Goal: Information Seeking & Learning: Understand process/instructions

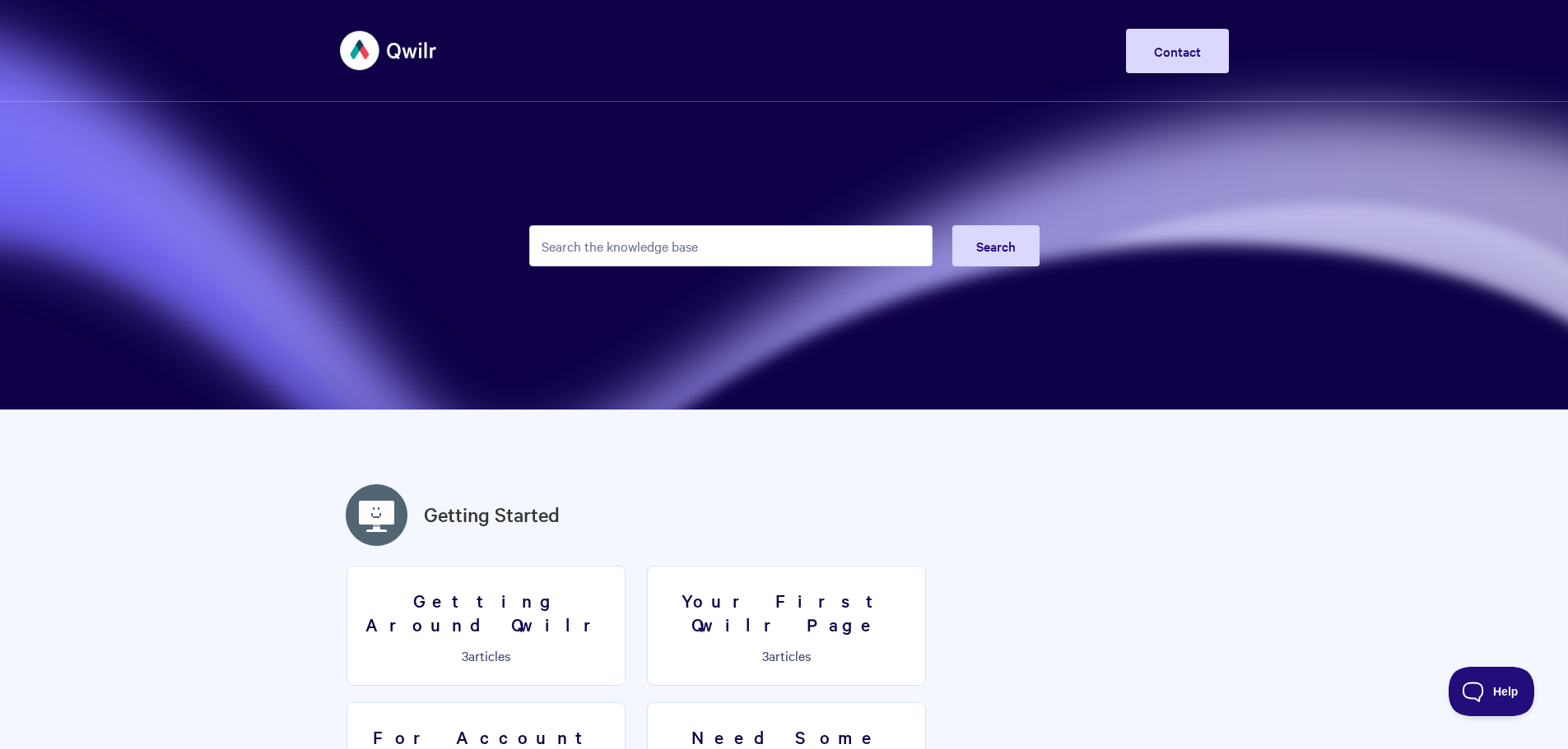
click at [669, 245] on input "Search the knowledge base" at bounding box center [730, 246] width 403 height 41
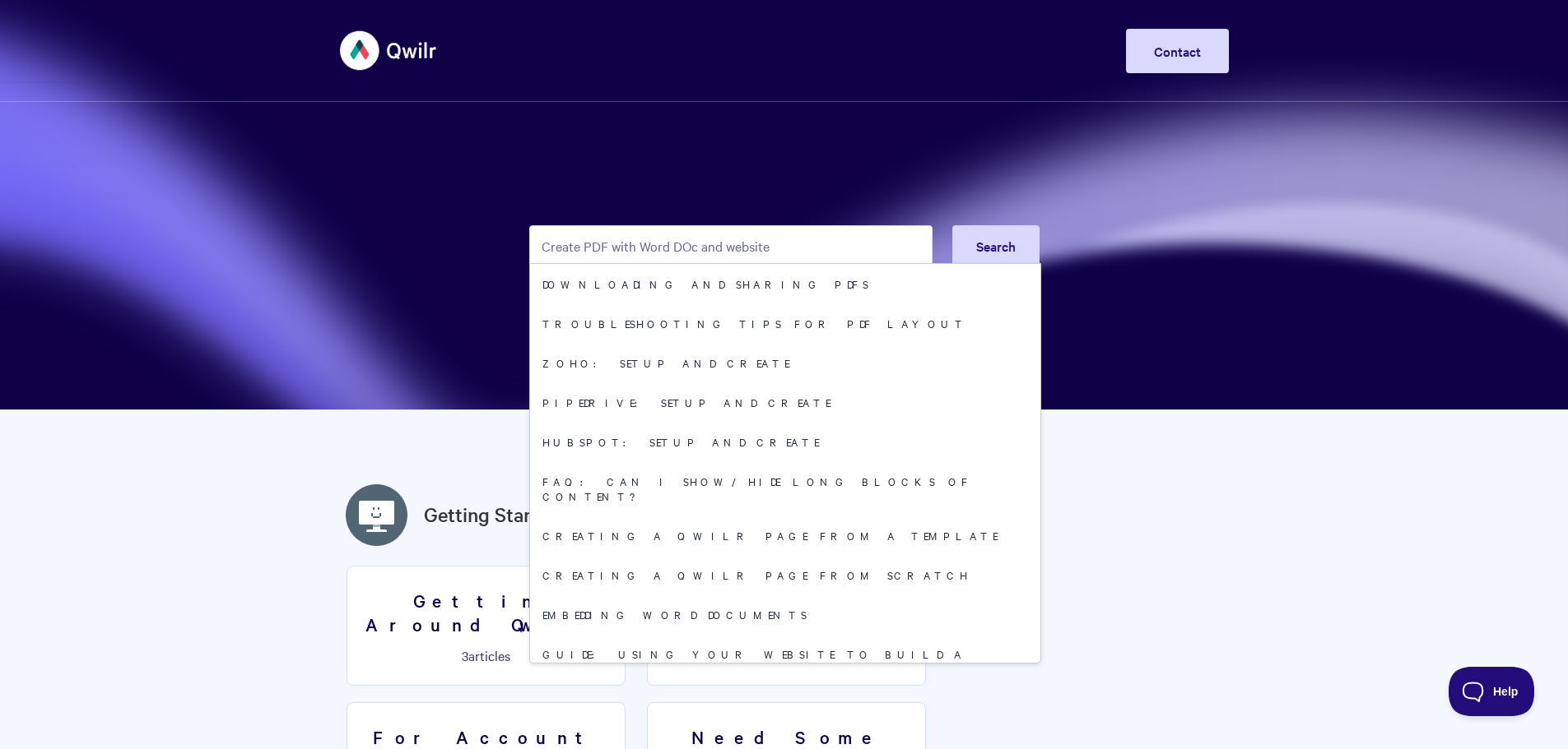
type input "Create PDF with Word DOc and website"
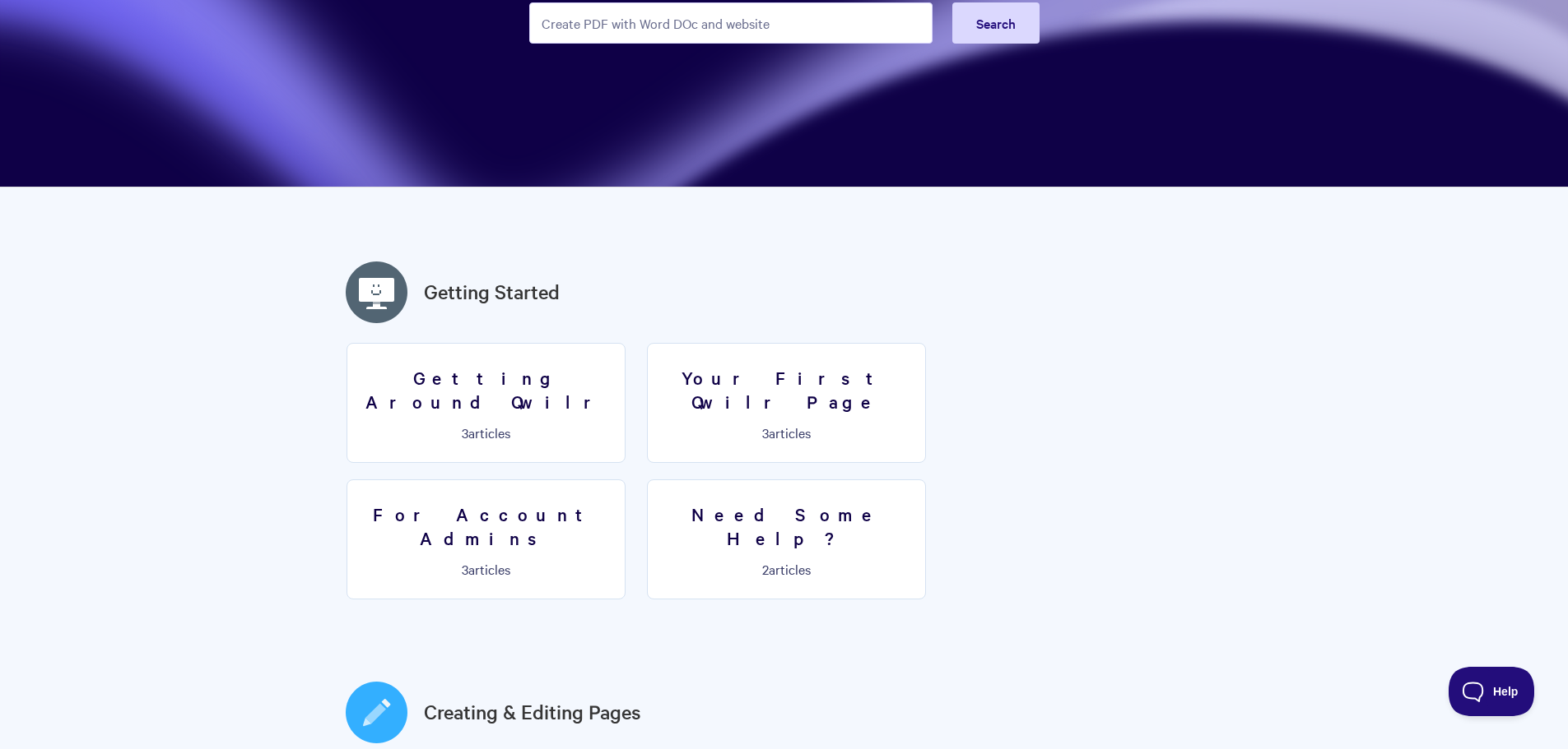
scroll to position [246, 0]
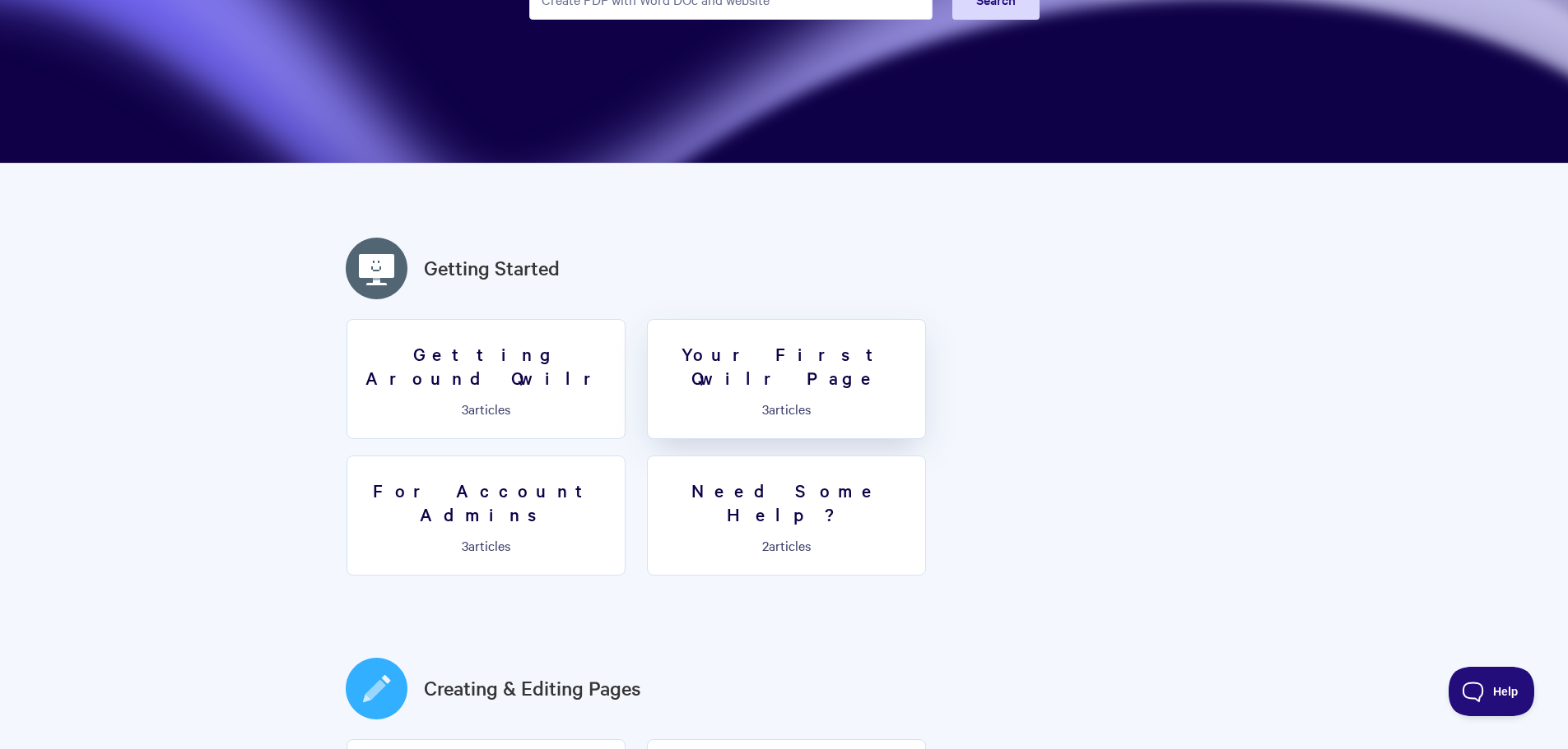
click at [741, 351] on h3 "Your First Qwilr Page" at bounding box center [786, 366] width 257 height 47
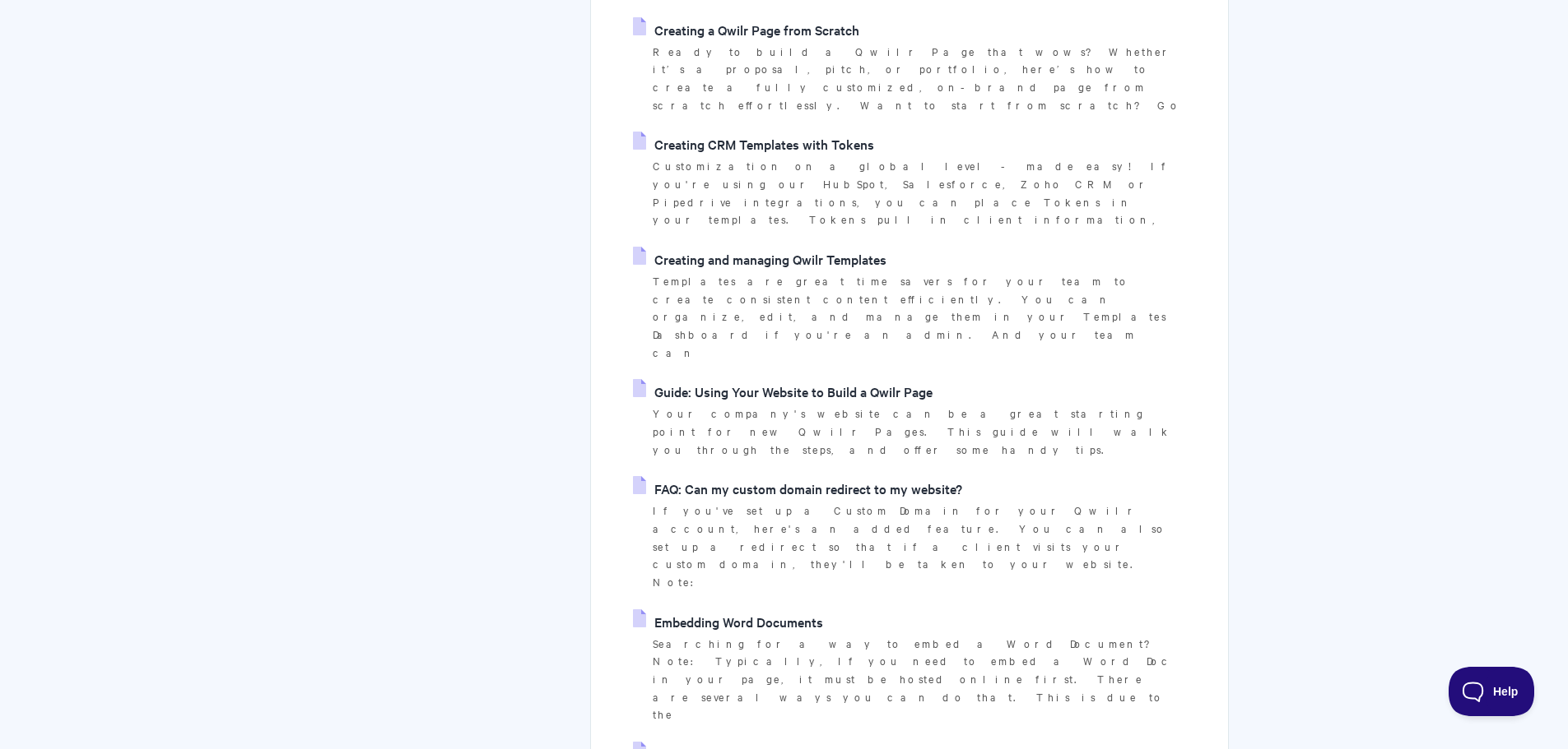
scroll to position [987, 0]
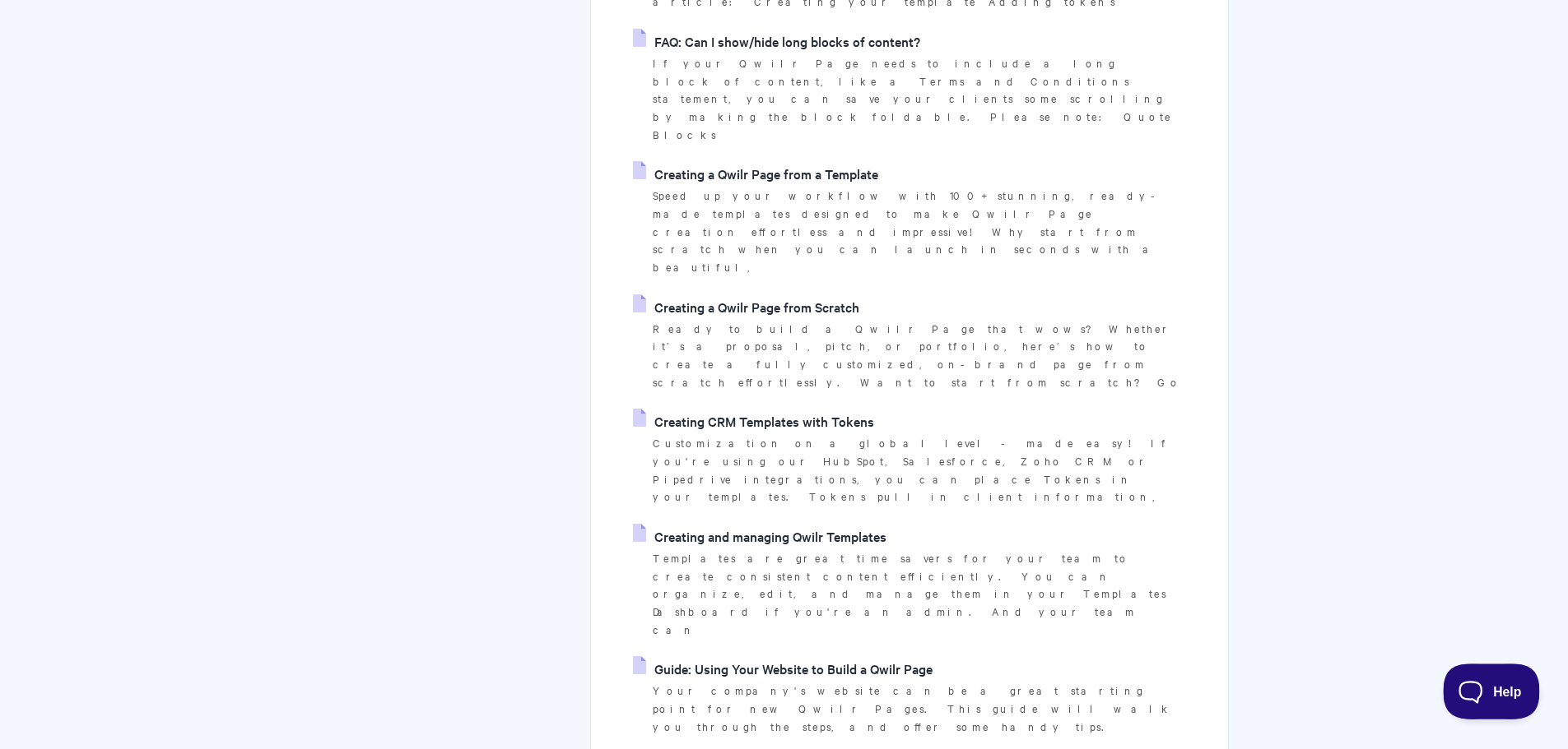
click at [1468, 675] on button "Help" at bounding box center [1485, 688] width 85 height 49
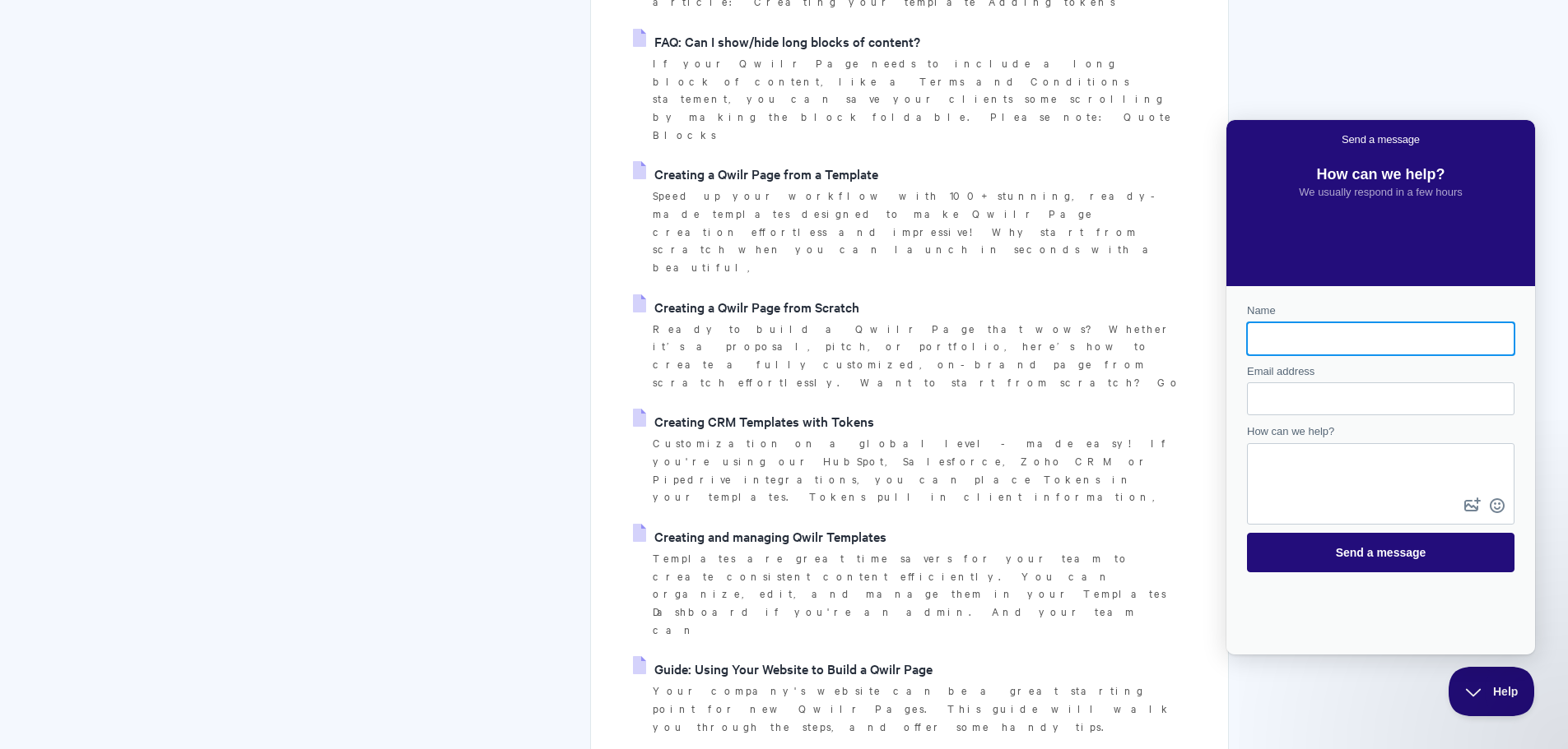
scroll to position [0, 0]
click at [1369, 341] on input "Name" at bounding box center [1381, 338] width 241 height 30
type input "Jami Lieberman"
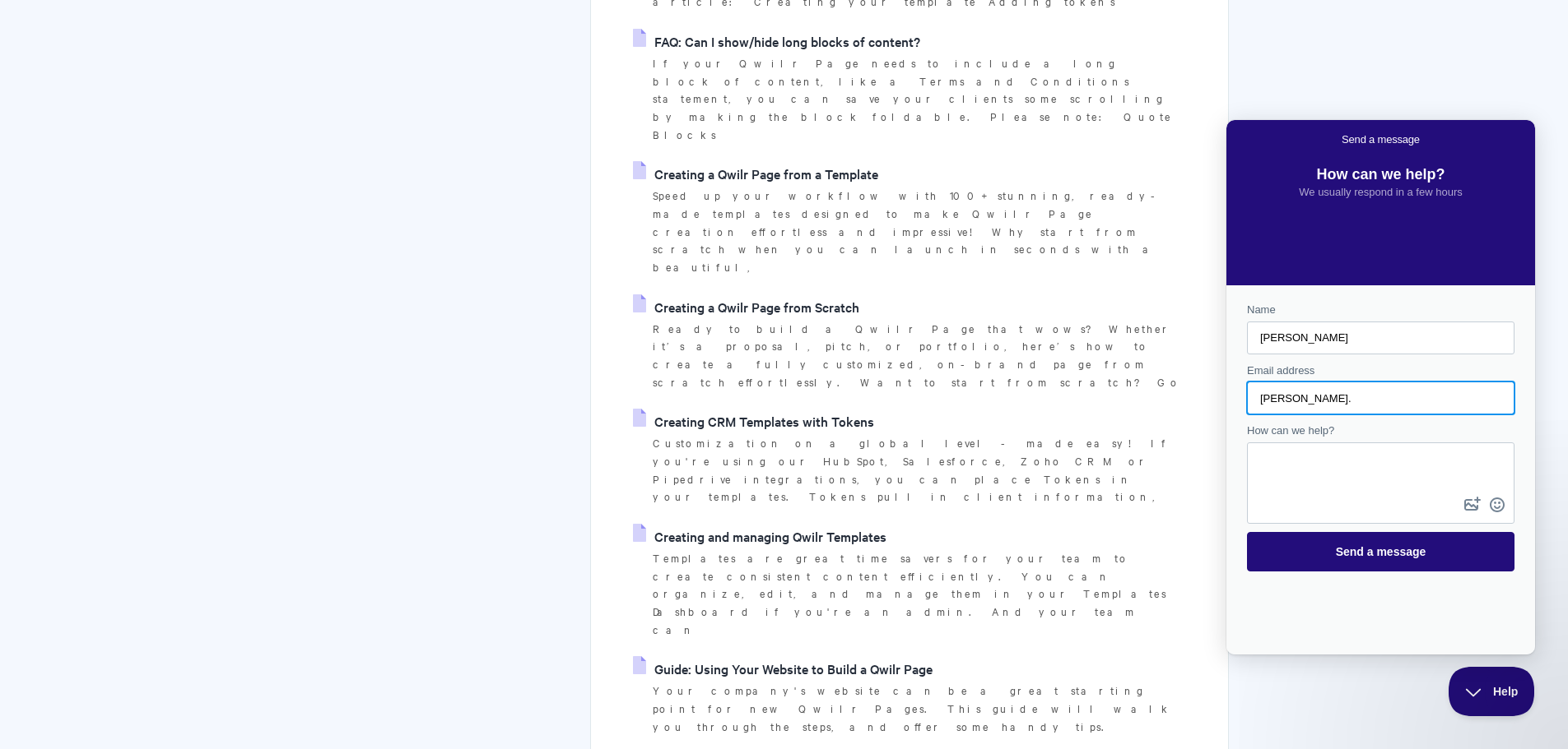
type input "jami.lieberman@artificio.ai"
click at [1371, 484] on textarea "How can we help?" at bounding box center [1381, 468] width 264 height 49
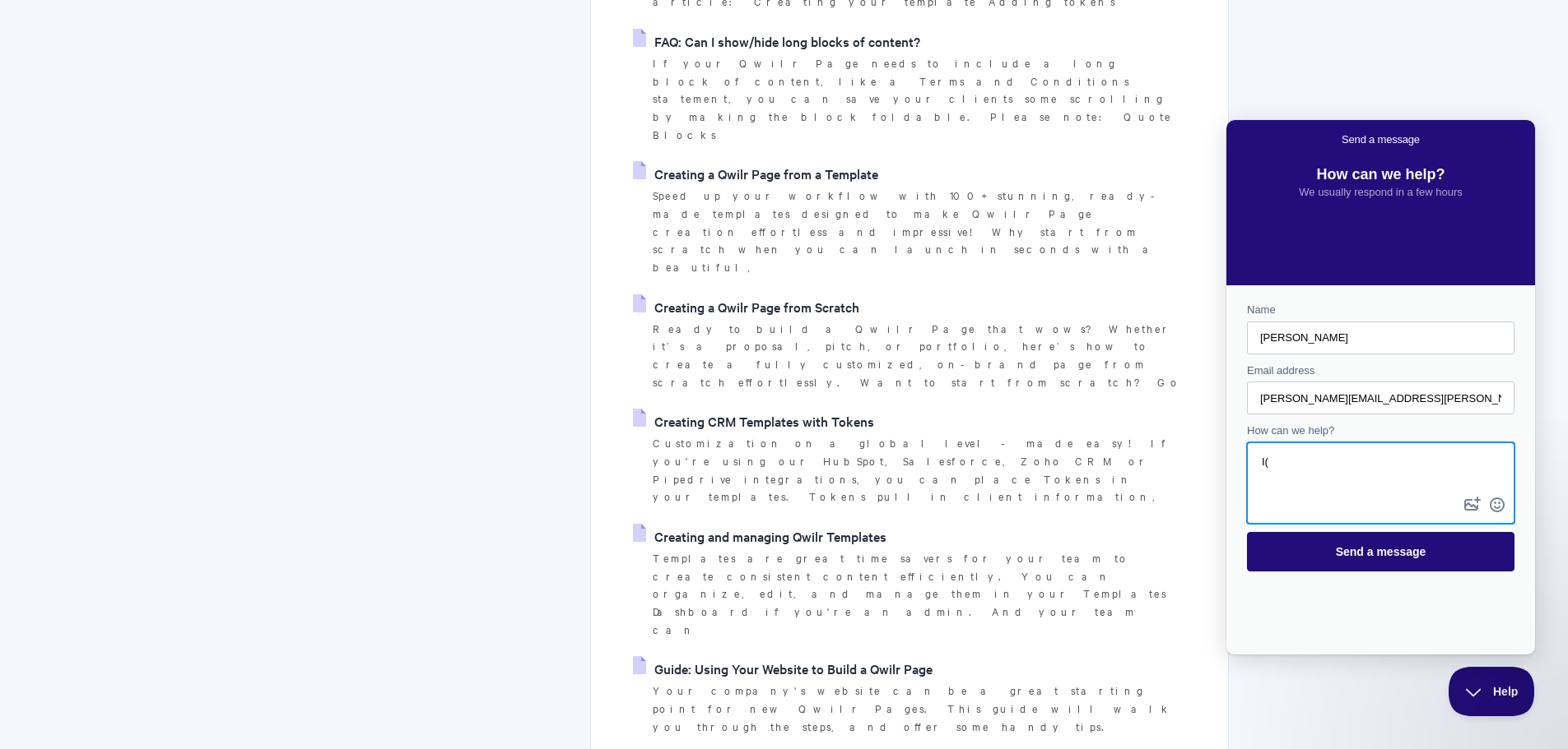
type textarea "I"
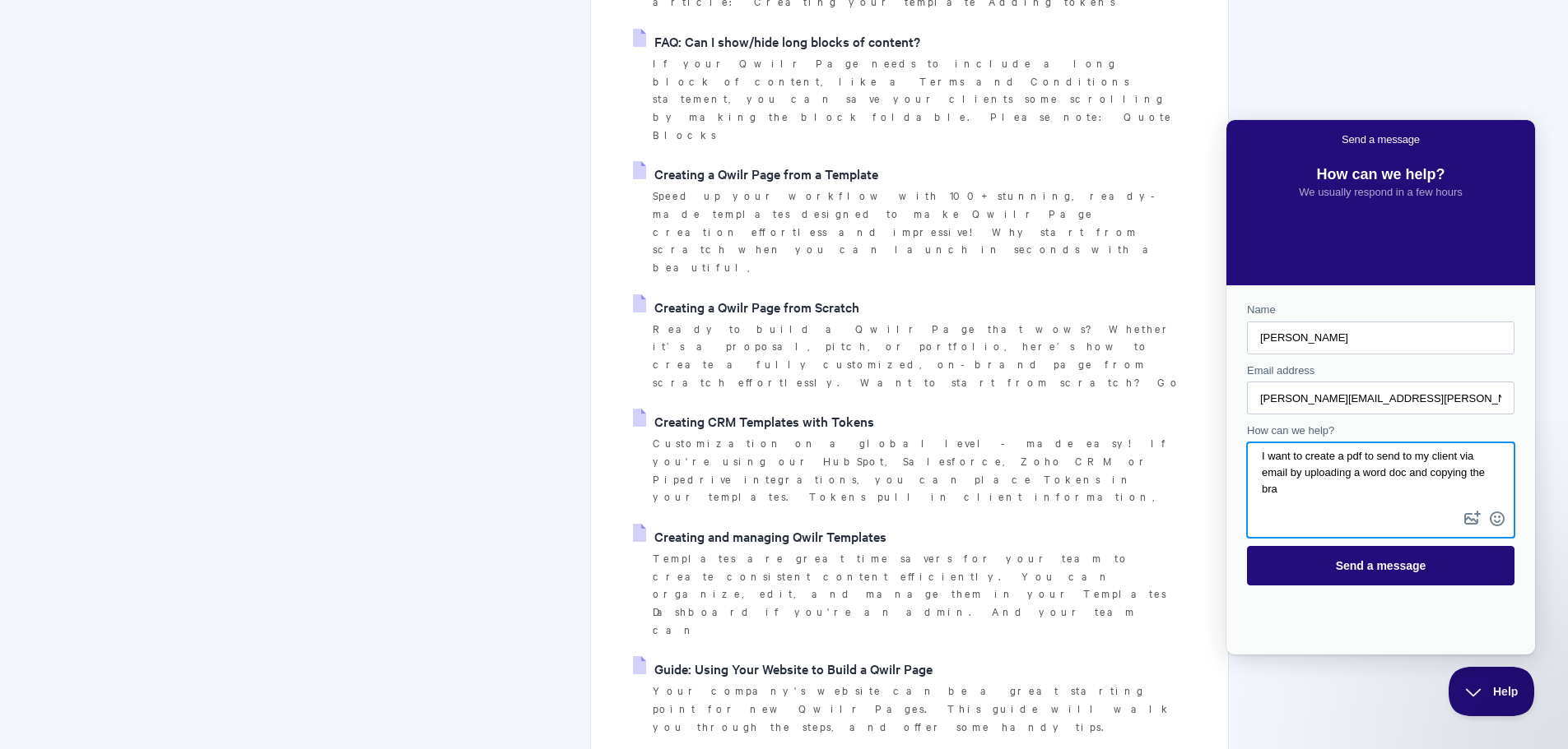
scroll to position [5, 0]
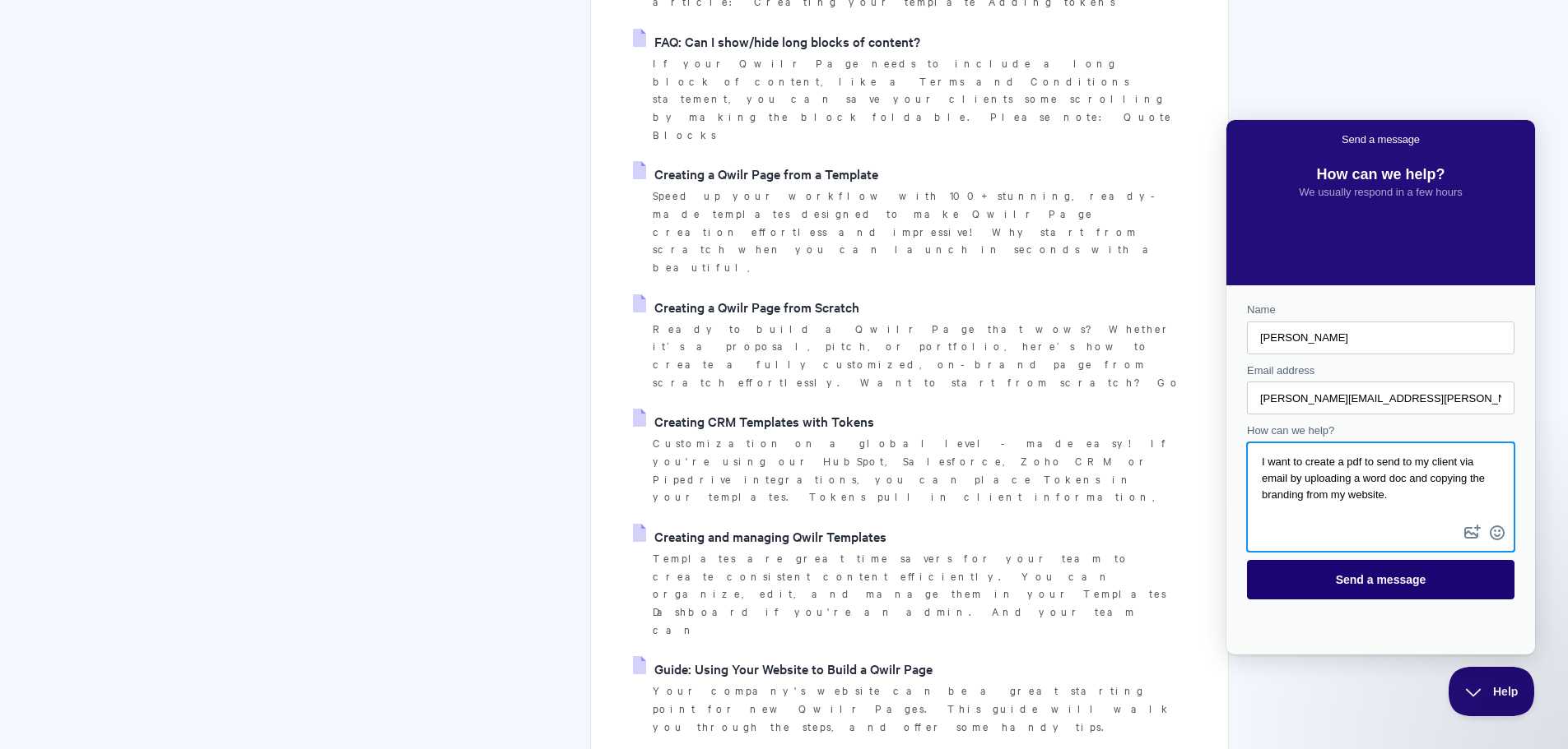
type textarea "I want to create a pdf to send to my client via email by uploading a word doc a…"
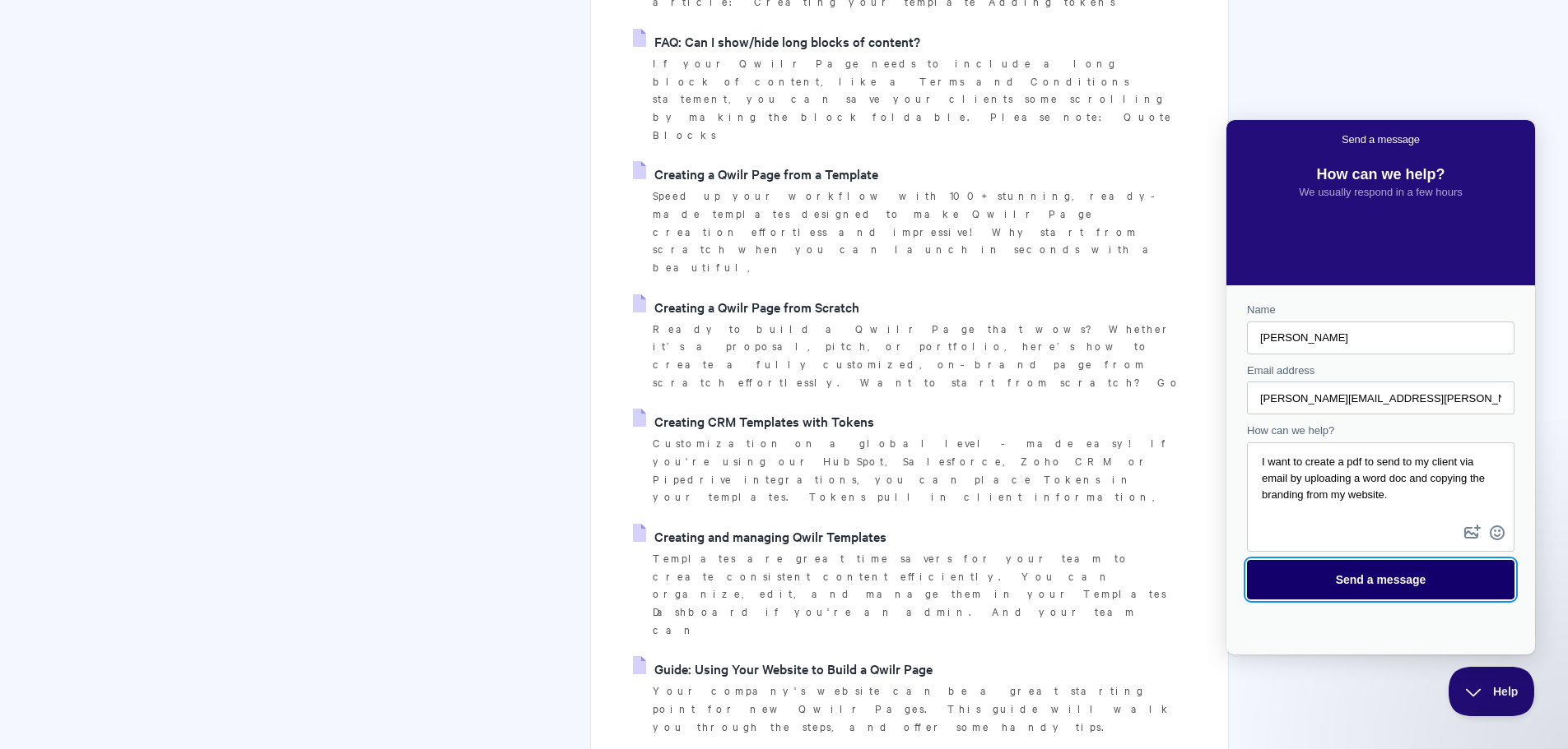
click at [1376, 584] on span "Send a message" at bounding box center [1381, 580] width 91 height 13
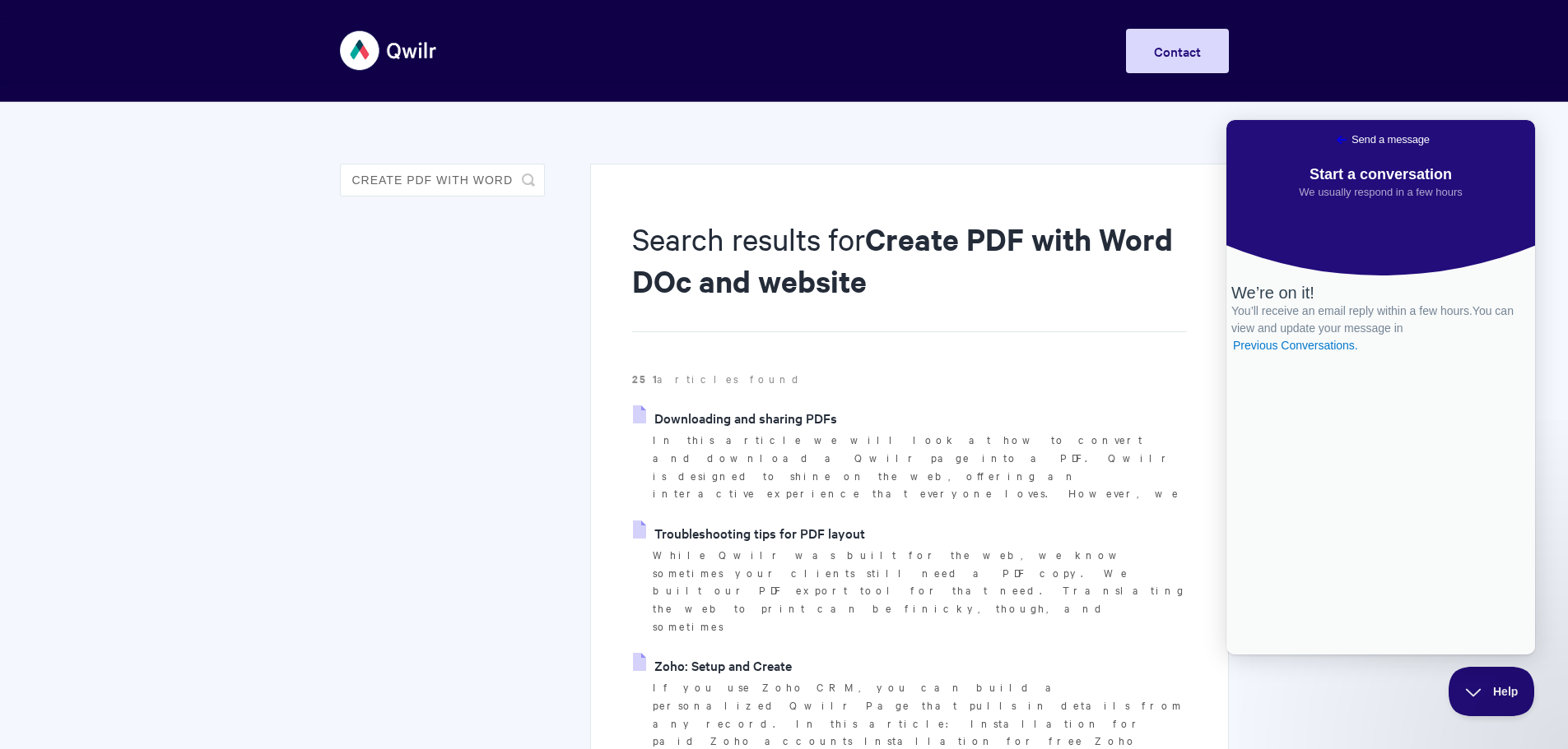
scroll to position [165, 0]
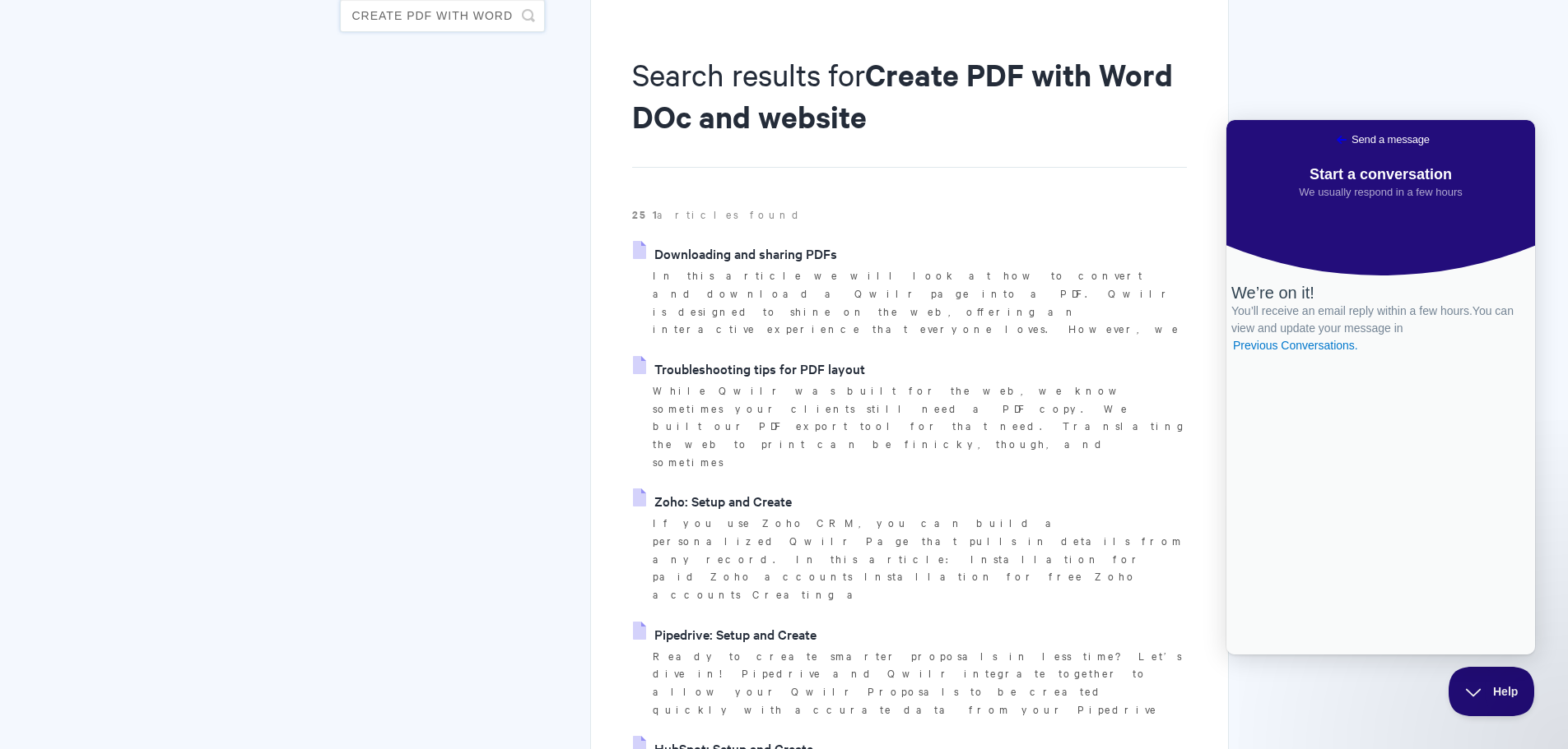
click at [498, 17] on input "Create PDF with Word DOc and website" at bounding box center [443, 15] width 205 height 33
click at [856, 250] on li "Downloading and sharing PDFs In this article we will look at how to convert and…" at bounding box center [909, 290] width 554 height 97
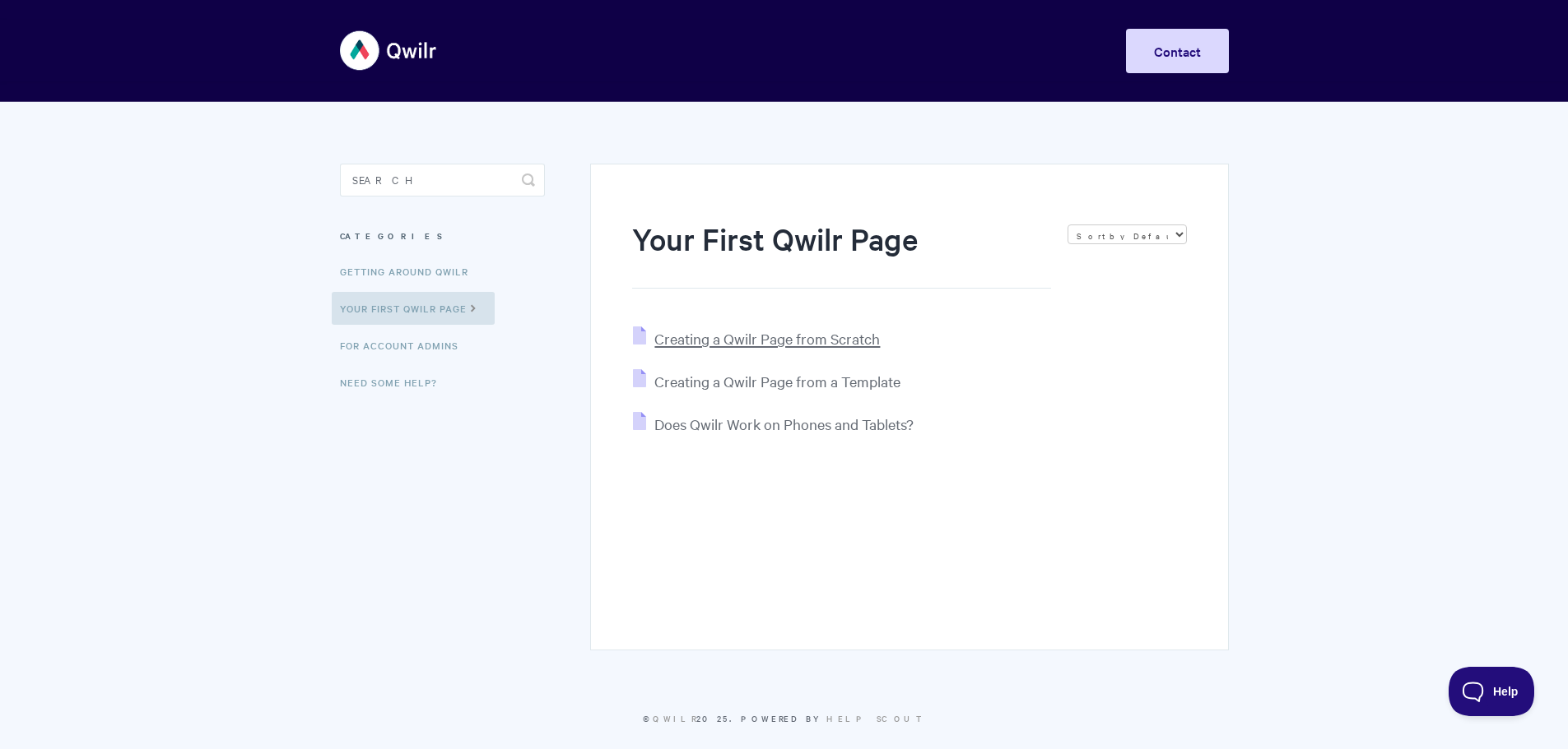
click at [722, 338] on span "Creating a Qwilr Page from Scratch" at bounding box center [766, 338] width 226 height 19
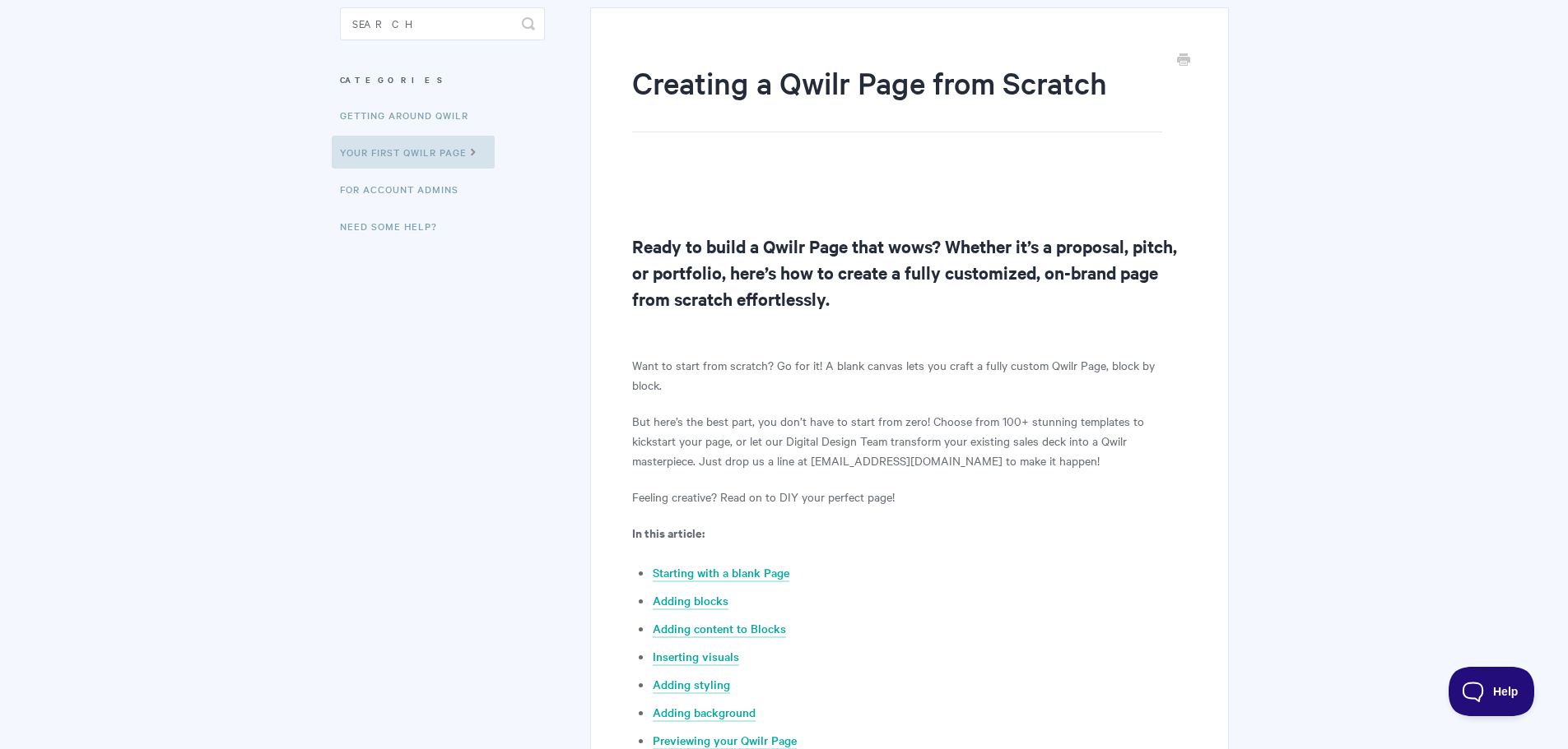
scroll to position [246, 0]
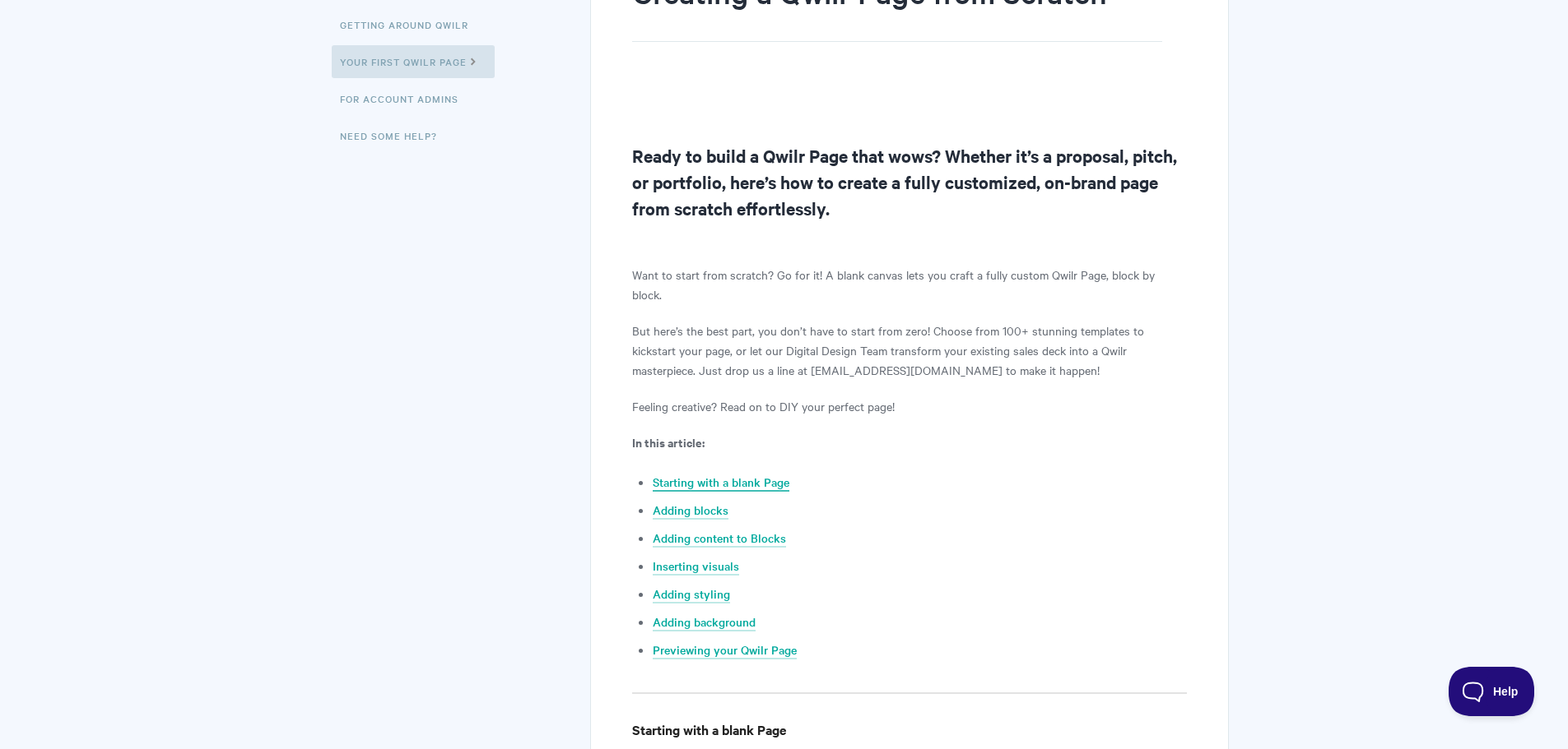
click at [766, 474] on link "Starting with a blank Page" at bounding box center [721, 483] width 137 height 18
